Goal: Task Accomplishment & Management: Use online tool/utility

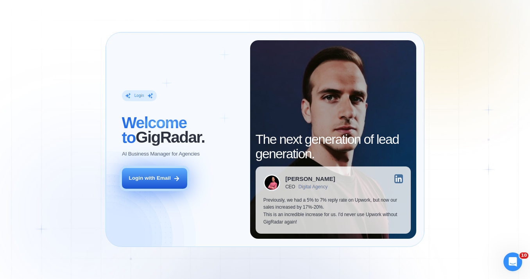
click at [172, 171] on button "Login with Email" at bounding box center [155, 178] width 66 height 21
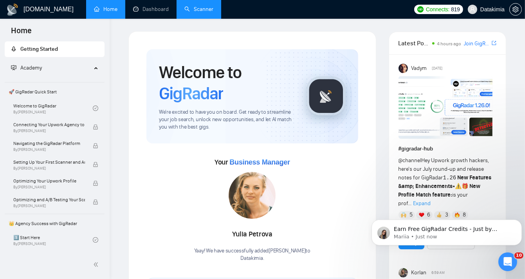
click at [203, 7] on link "Scanner" at bounding box center [198, 9] width 29 height 7
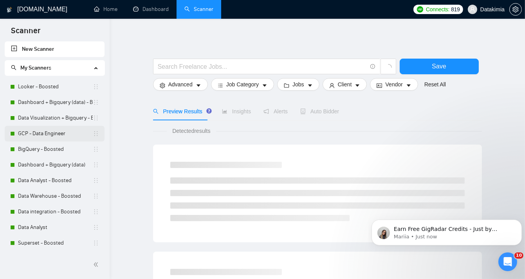
click at [43, 133] on link "GCP - Data Engineer" at bounding box center [55, 134] width 75 height 16
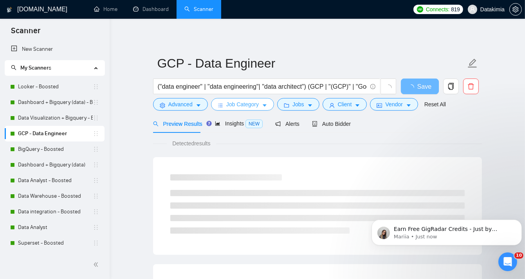
click at [264, 104] on icon "caret-down" at bounding box center [264, 105] width 5 height 5
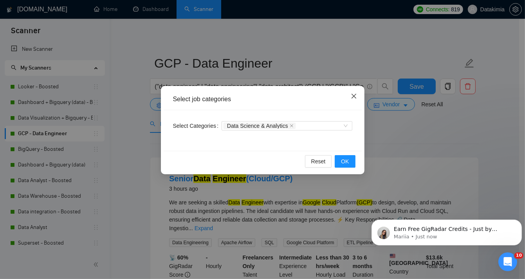
click at [355, 96] on icon "close" at bounding box center [353, 96] width 6 height 6
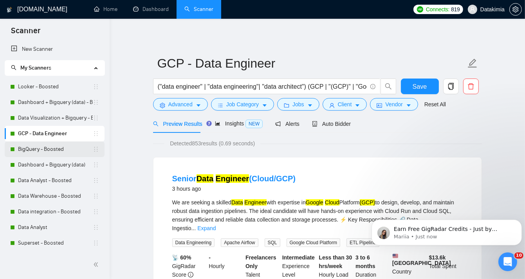
click at [49, 149] on link "BigQuery - Boosted" at bounding box center [55, 150] width 75 height 16
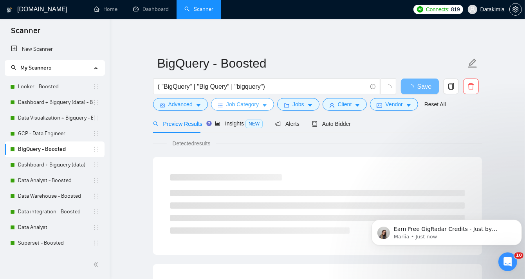
click at [252, 106] on span "Job Category" at bounding box center [242, 104] width 32 height 9
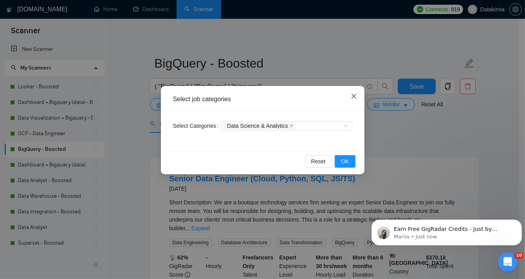
click at [354, 95] on icon "close" at bounding box center [353, 96] width 6 height 6
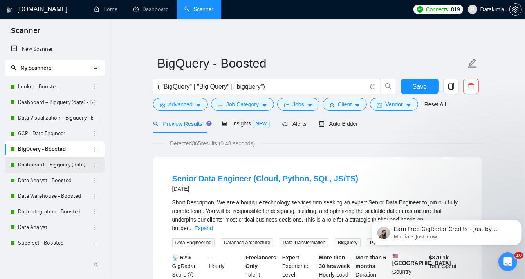
click at [55, 164] on link "Dashboard + Bigquery (data)" at bounding box center [55, 165] width 75 height 16
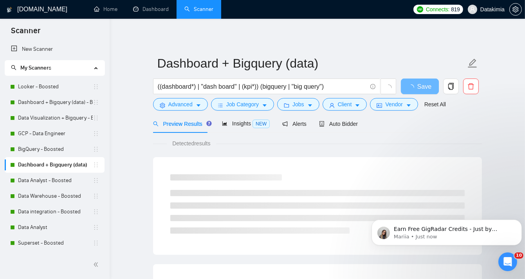
click at [255, 97] on div "((dashboard*) | "dash board" | (kpi*)) (bigquery | "big query")" at bounding box center [274, 89] width 246 height 20
click at [258, 102] on button "Job Category" at bounding box center [242, 104] width 63 height 13
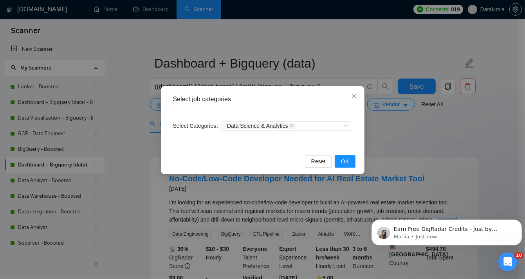
click at [407, 133] on div "Select job categories Select Categories Data Science & Analytics Reset OK" at bounding box center [262, 139] width 525 height 279
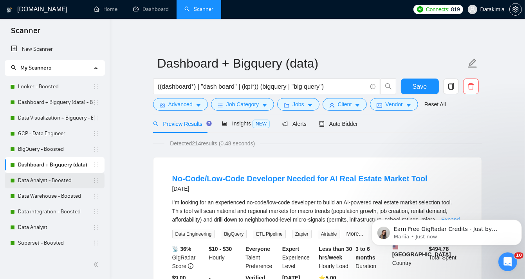
click at [56, 177] on link "Data Analyst - Boosted" at bounding box center [55, 181] width 75 height 16
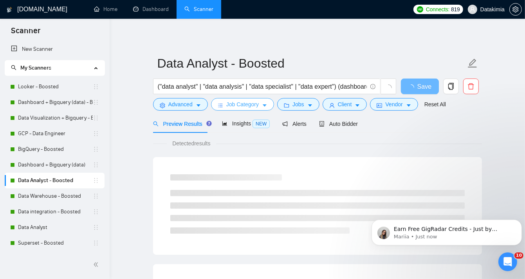
click at [257, 104] on button "Job Category" at bounding box center [242, 104] width 63 height 13
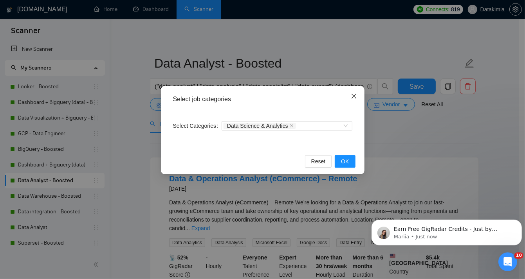
click at [358, 96] on span "Close" at bounding box center [353, 96] width 21 height 21
